Goal: Information Seeking & Learning: Find specific fact

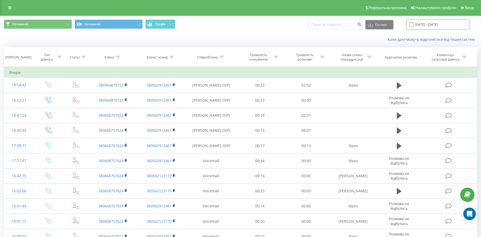
click at [435, 25] on input "[DATE] - [DATE]" at bounding box center [437, 24] width 63 height 10
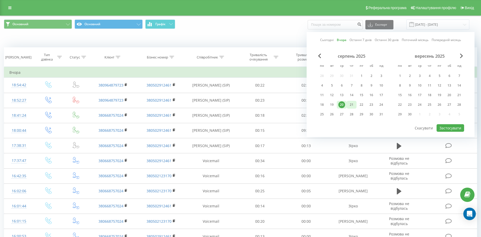
click at [349, 105] on div "21" at bounding box center [351, 104] width 7 height 7
click at [452, 127] on button "Застосувати" at bounding box center [450, 128] width 28 height 8
type input "[DATE] - [DATE]"
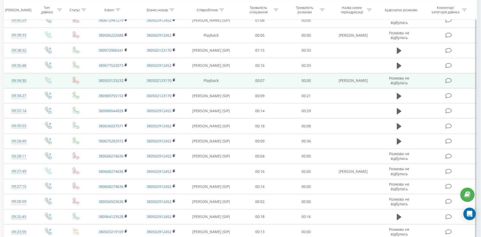
scroll to position [324, 0]
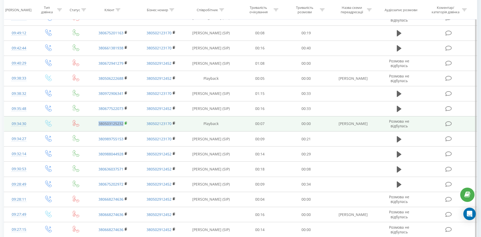
drag, startPoint x: 97, startPoint y: 125, endPoint x: 126, endPoint y: 122, distance: 29.2
click at [126, 122] on td "380503125232" at bounding box center [113, 123] width 48 height 15
copy link "380503125232"
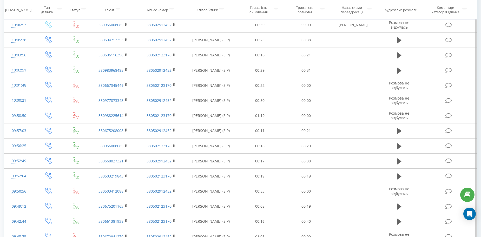
scroll to position [0, 0]
